Goal: Task Accomplishment & Management: Use online tool/utility

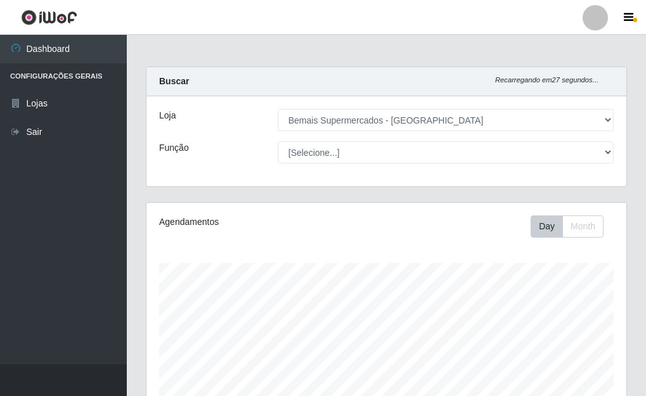
select select "249"
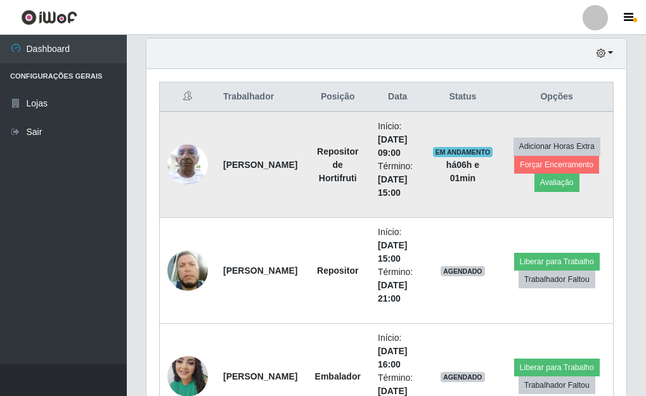
scroll to position [263, 480]
click at [556, 184] on button "Avaliação" at bounding box center [556, 183] width 45 height 18
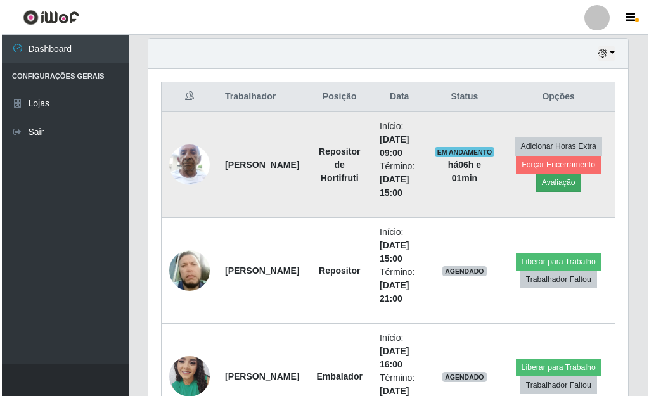
scroll to position [263, 472]
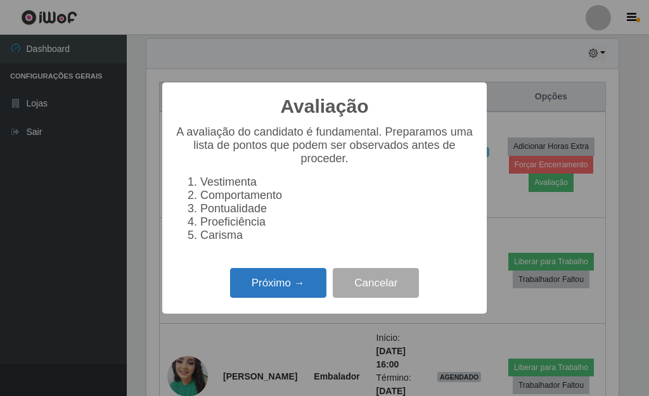
click at [264, 281] on button "Próximo →" at bounding box center [278, 283] width 96 height 30
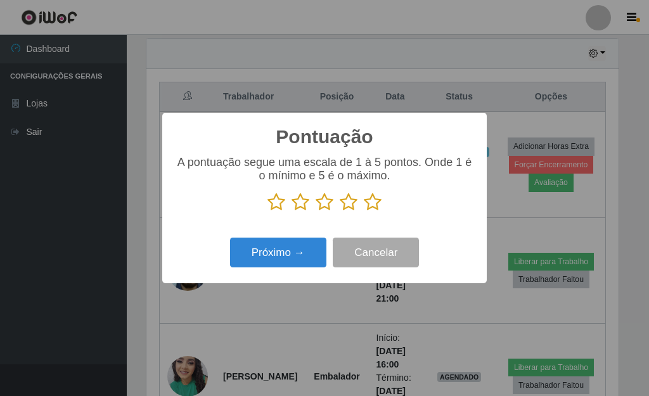
click at [374, 208] on icon at bounding box center [373, 202] width 18 height 19
click at [364, 212] on input "radio" at bounding box center [364, 212] width 0 height 0
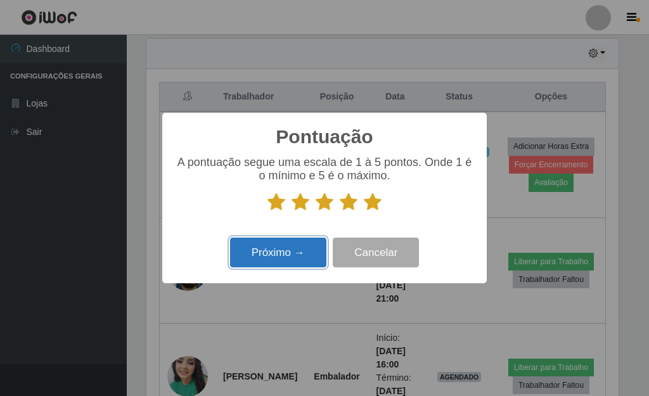
click at [305, 253] on button "Próximo →" at bounding box center [278, 253] width 96 height 30
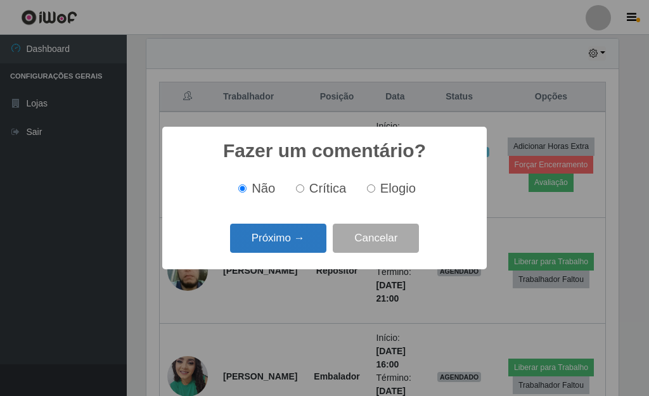
click at [300, 249] on button "Próximo →" at bounding box center [278, 239] width 96 height 30
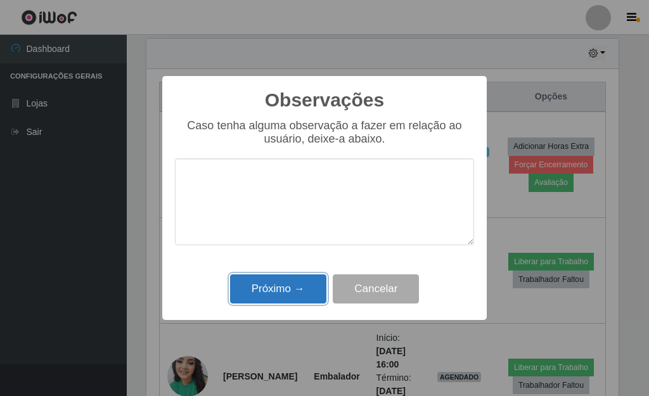
click at [293, 283] on button "Próximo →" at bounding box center [278, 289] width 96 height 30
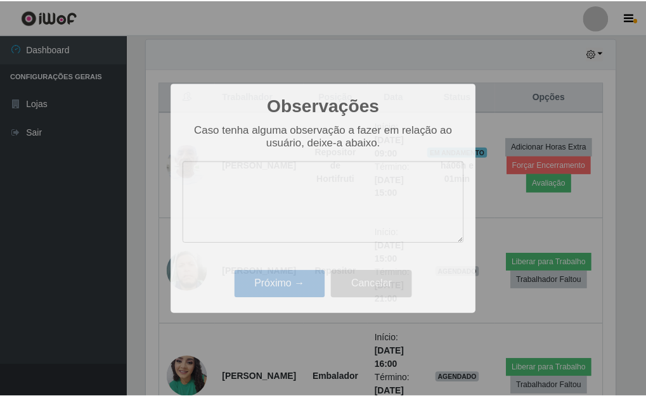
scroll to position [263, 480]
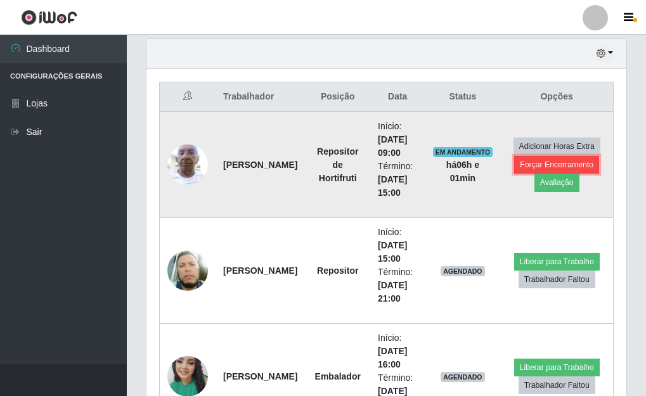
click at [570, 163] on button "Forçar Encerramento" at bounding box center [556, 165] width 85 height 18
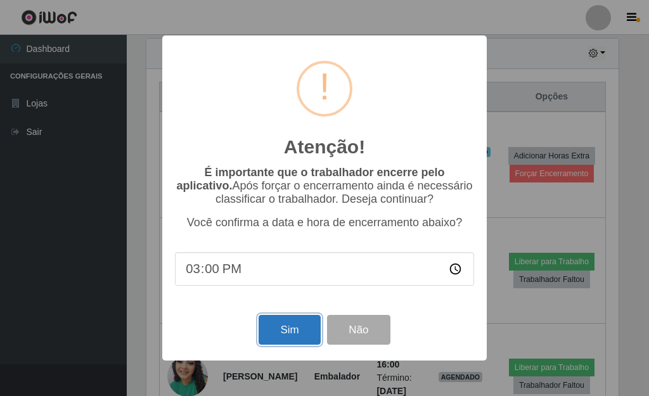
click at [285, 327] on button "Sim" at bounding box center [288, 330] width 61 height 30
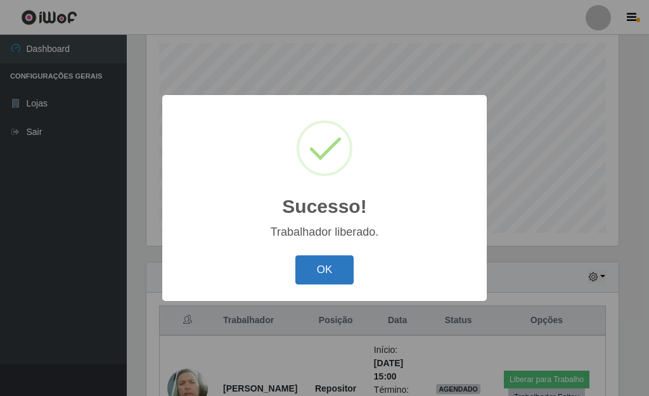
click at [313, 260] on button "OK" at bounding box center [324, 270] width 59 height 30
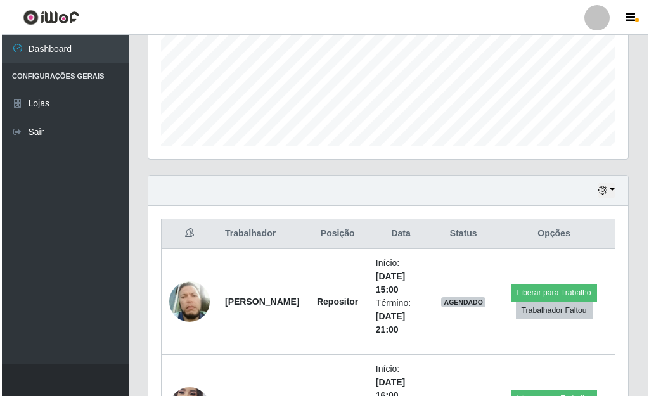
scroll to position [410, 0]
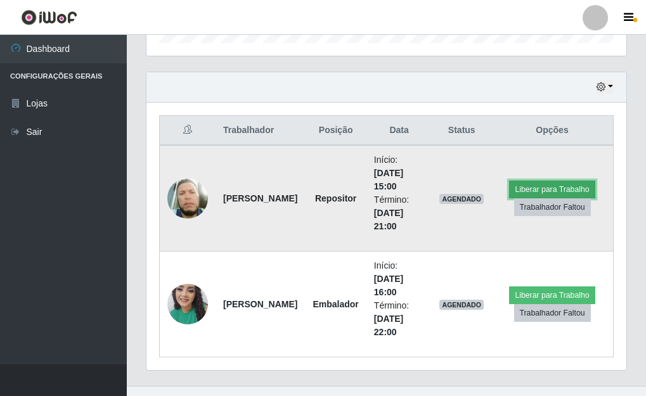
click at [556, 186] on button "Liberar para Trabalho" at bounding box center [552, 190] width 86 height 18
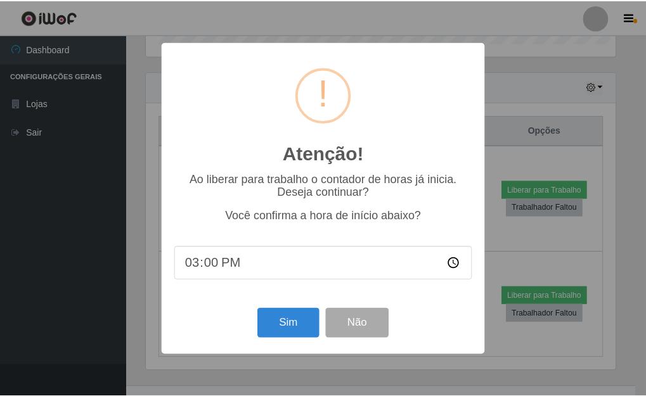
scroll to position [263, 472]
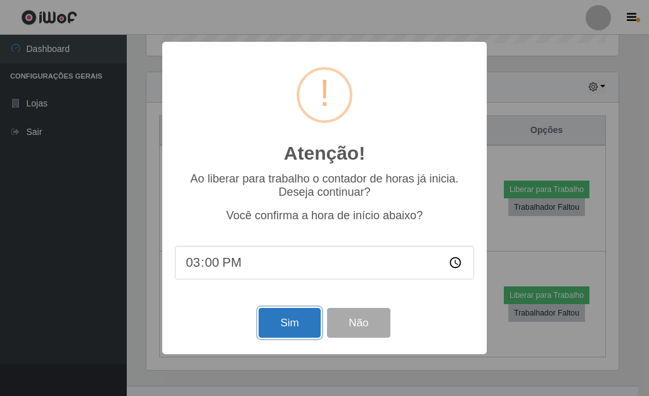
click at [304, 324] on button "Sim" at bounding box center [288, 323] width 61 height 30
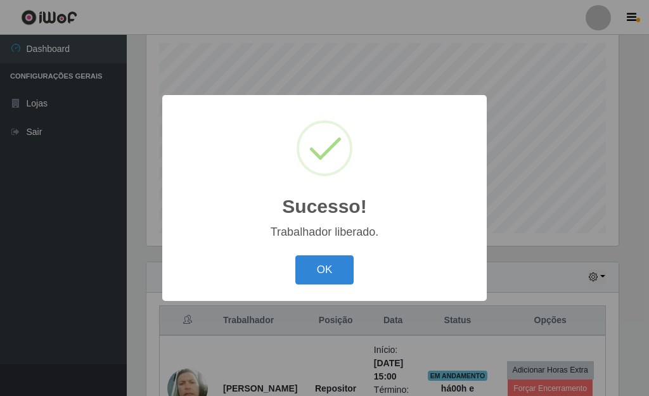
drag, startPoint x: 327, startPoint y: 271, endPoint x: 356, endPoint y: 272, distance: 29.2
click at [356, 272] on div "OK Cancel" at bounding box center [324, 270] width 299 height 36
drag, startPoint x: 331, startPoint y: 263, endPoint x: 333, endPoint y: 269, distance: 6.8
click at [333, 269] on button "OK" at bounding box center [324, 270] width 59 height 30
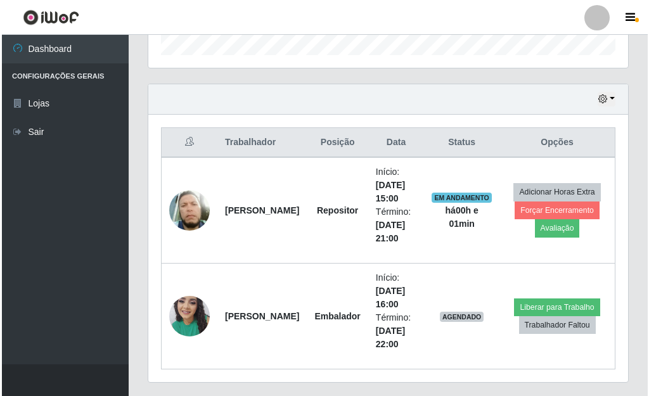
scroll to position [431, 0]
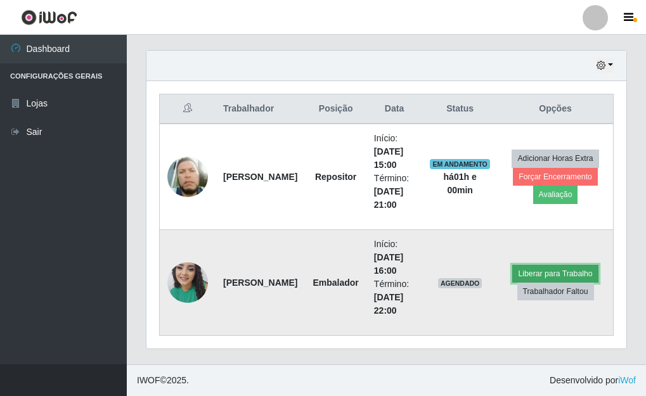
click at [566, 269] on button "Liberar para Trabalho" at bounding box center [555, 274] width 86 height 18
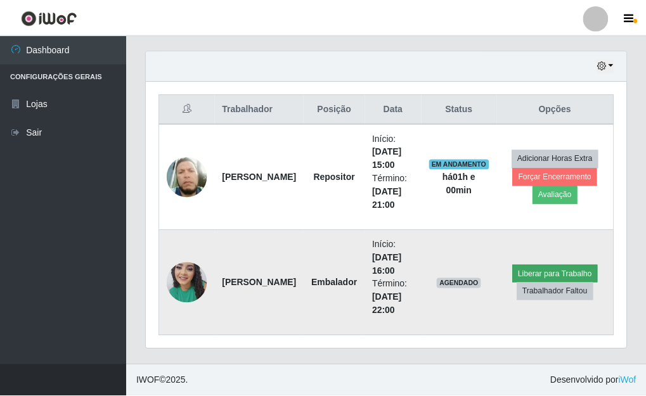
scroll to position [263, 472]
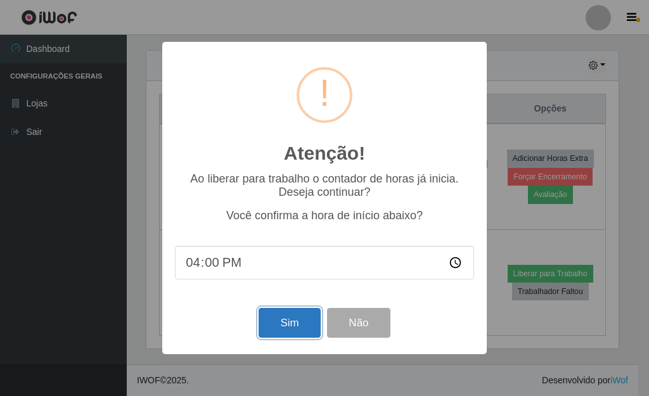
click at [295, 328] on button "Sim" at bounding box center [288, 323] width 61 height 30
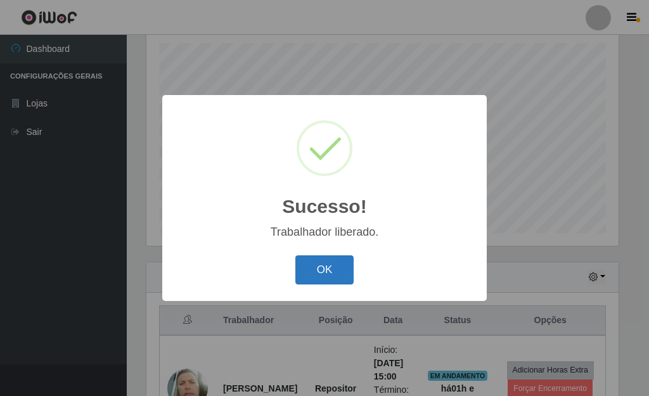
click at [325, 270] on button "OK" at bounding box center [324, 270] width 59 height 30
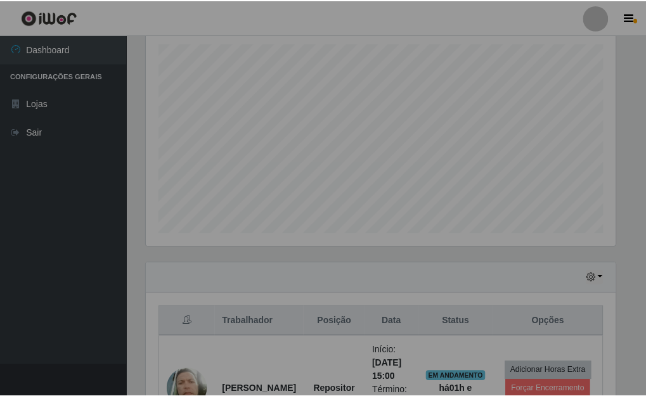
scroll to position [263, 480]
